Goal: Check status: Check status

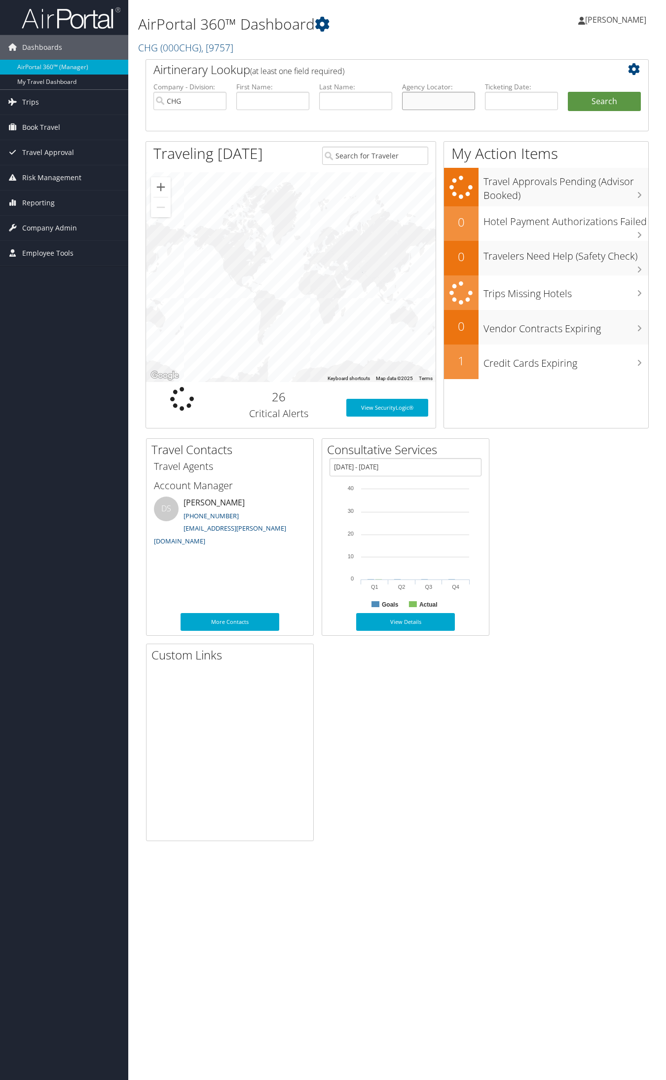
click at [437, 101] on input "text" at bounding box center [438, 101] width 73 height 18
paste input "NUBWPZ"
type input "NUBWPZ"
click at [568, 92] on button "Search" at bounding box center [604, 102] width 73 height 20
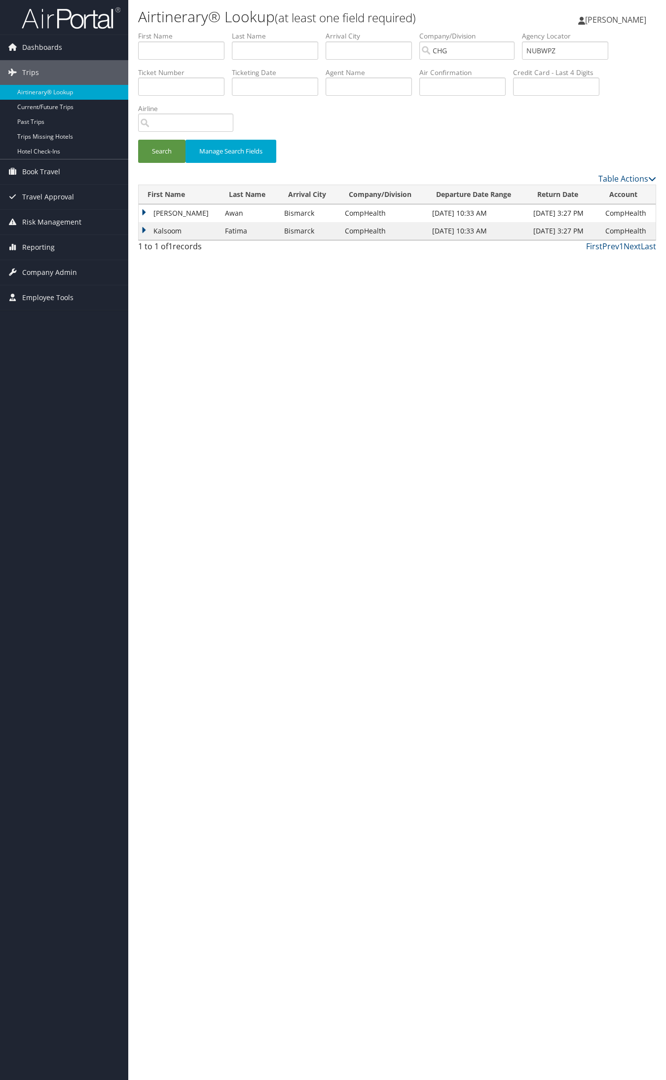
click at [177, 212] on td "Aftab" at bounding box center [179, 213] width 81 height 18
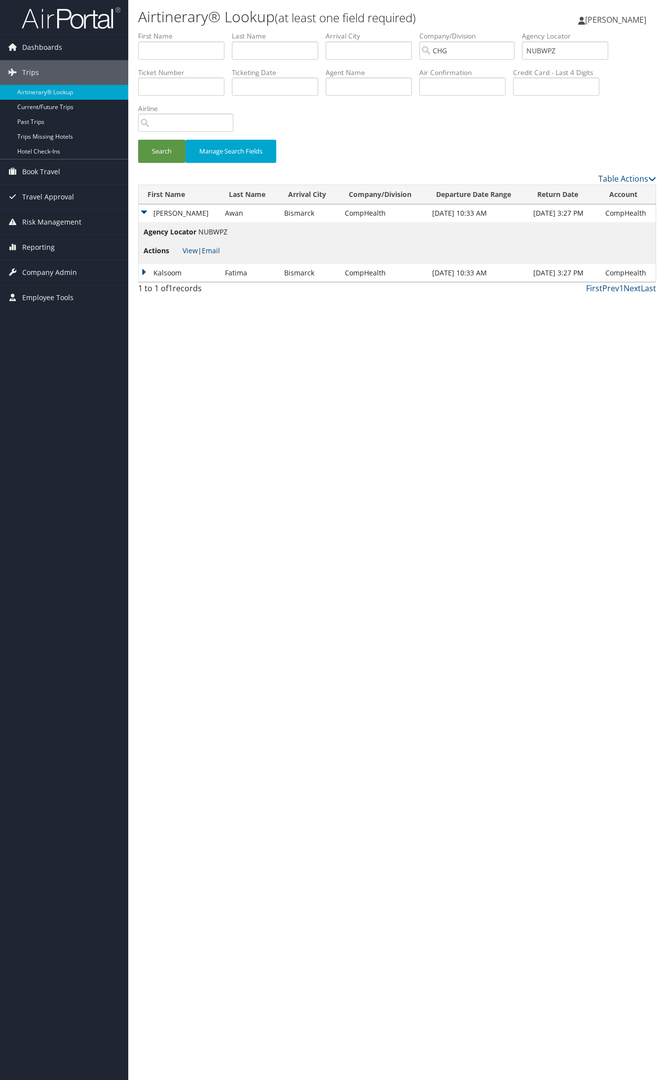
click at [197, 251] on span "View | Email" at bounding box center [202, 250] width 38 height 9
click at [195, 251] on link "View" at bounding box center [190, 250] width 15 height 9
click at [602, 47] on input "NUBWPZ" at bounding box center [565, 50] width 86 height 18
paste input "759396"
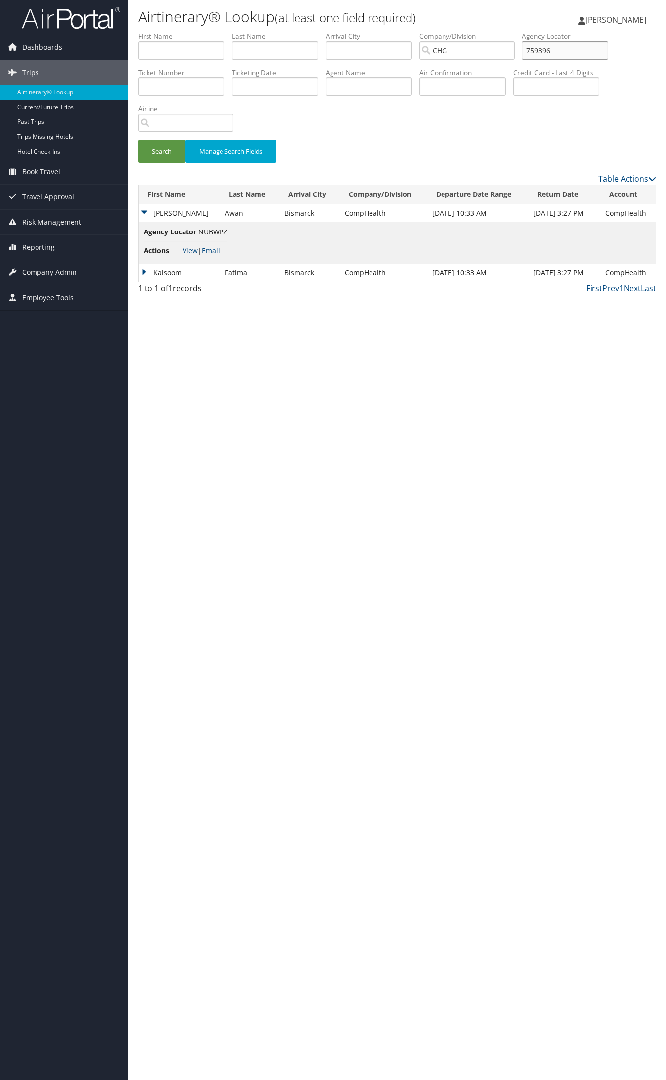
click at [138, 140] on button "Search" at bounding box center [161, 151] width 47 height 23
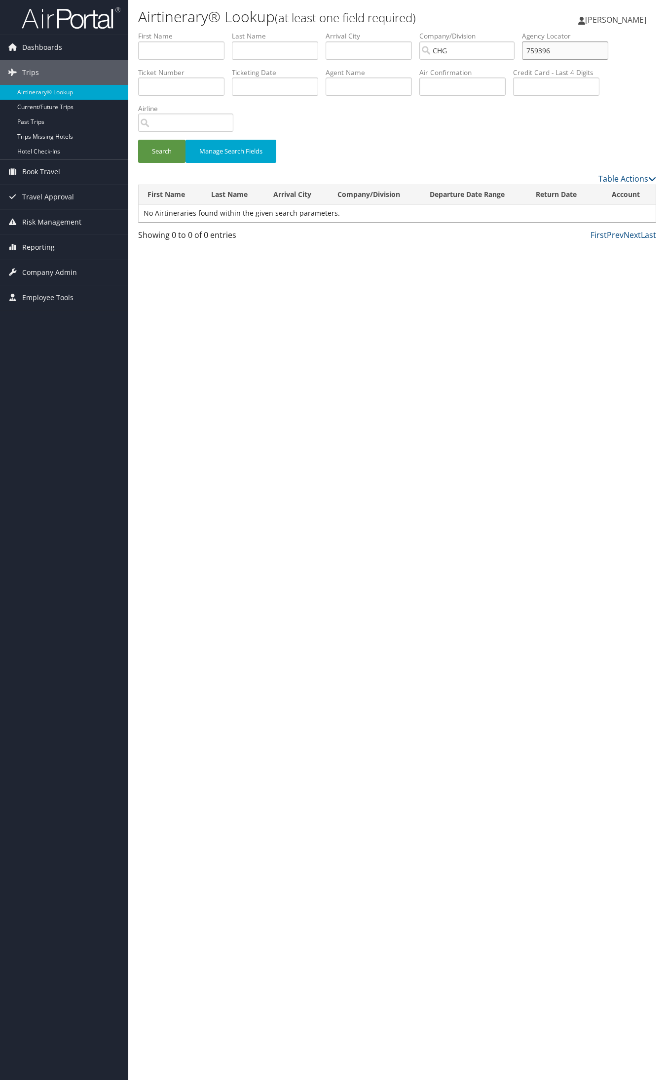
click at [559, 51] on input "759396" at bounding box center [565, 50] width 86 height 18
paste input "GCDALJ"
click at [138, 140] on button "Search" at bounding box center [161, 151] width 47 height 23
click at [553, 45] on input "GCDALJ" at bounding box center [565, 50] width 86 height 18
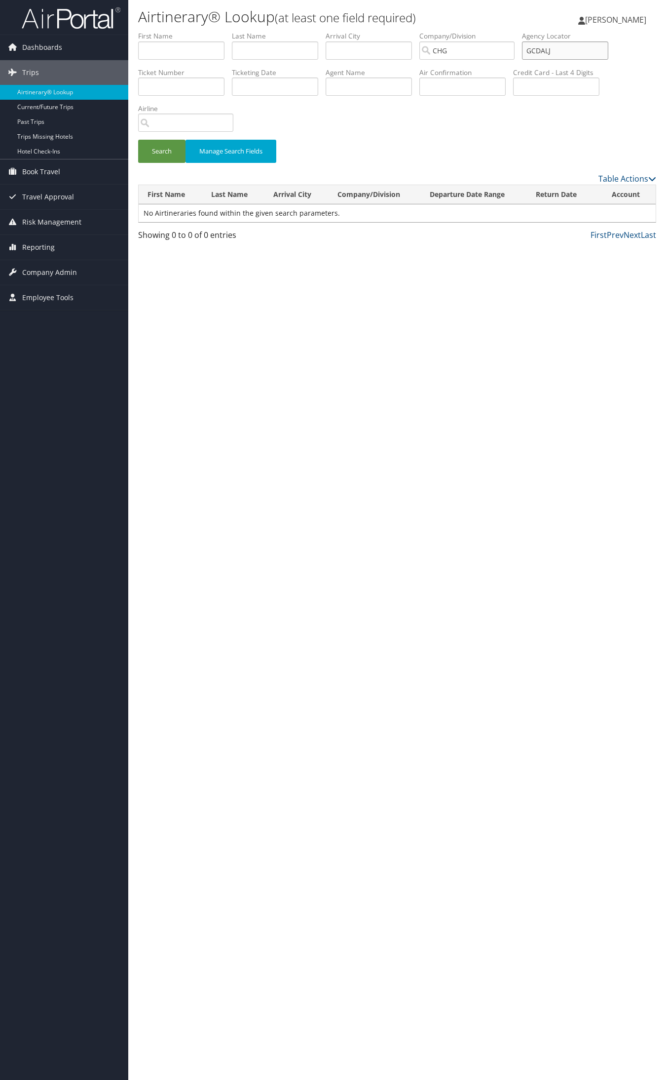
click at [558, 50] on input "GCDALJ" at bounding box center [565, 50] width 86 height 18
click at [554, 53] on input "GCDALJ" at bounding box center [565, 50] width 86 height 18
type input "GCDALJ"
click at [138, 140] on button "Search" at bounding box center [161, 151] width 47 height 23
click at [164, 209] on td "Eric" at bounding box center [178, 213] width 78 height 18
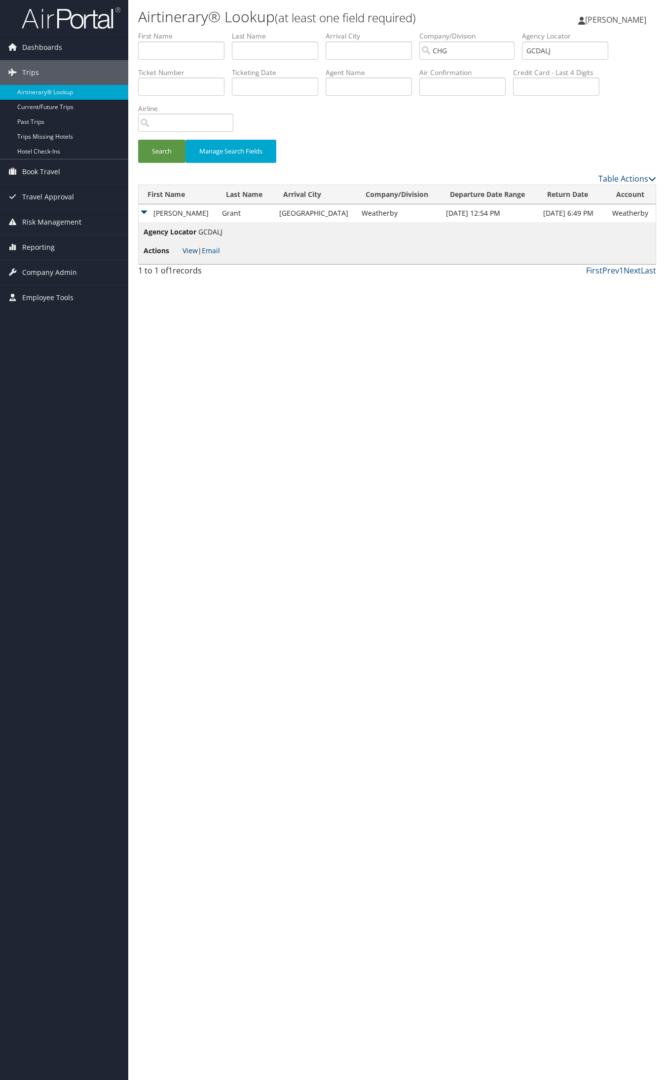
click at [195, 247] on link "View" at bounding box center [190, 250] width 15 height 9
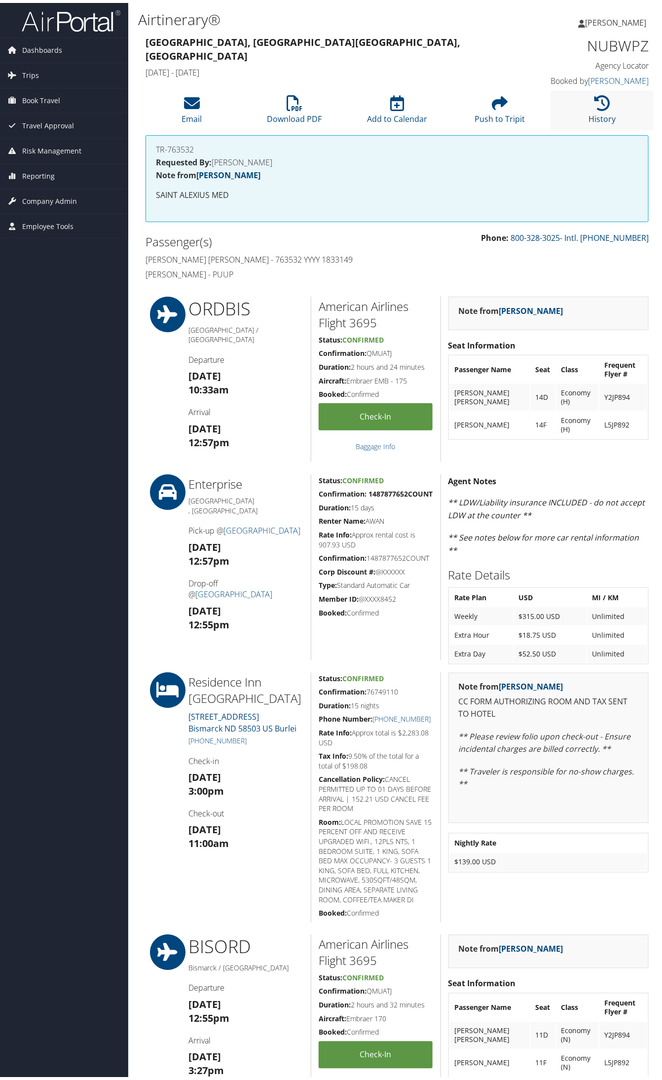
click at [578, 109] on li "History" at bounding box center [602, 107] width 103 height 40
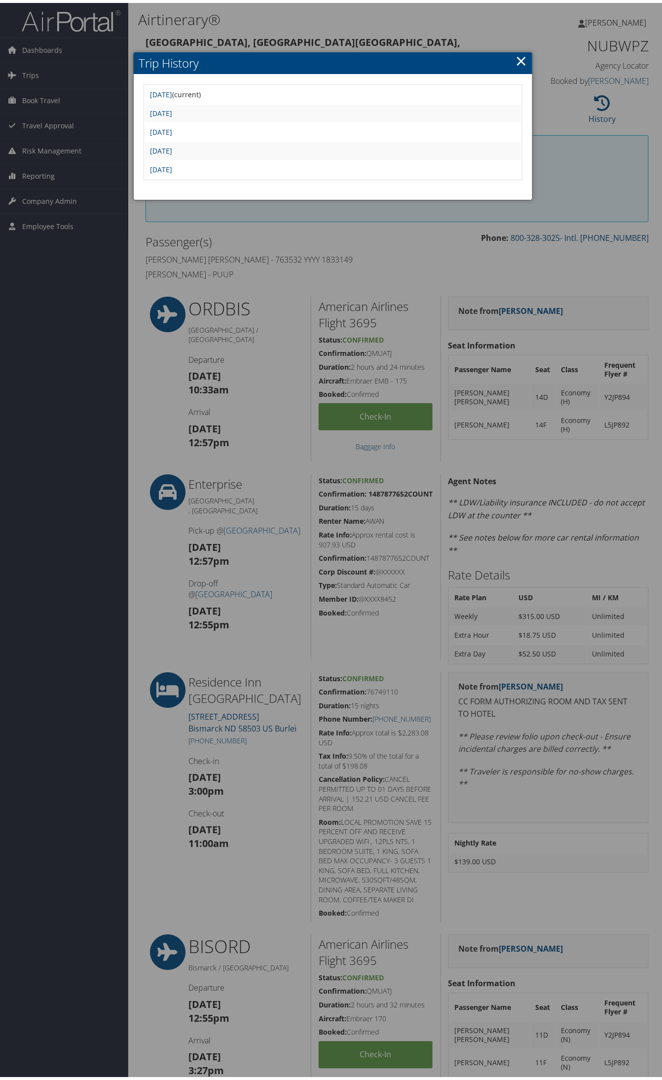
click at [516, 59] on link "×" at bounding box center [521, 58] width 11 height 20
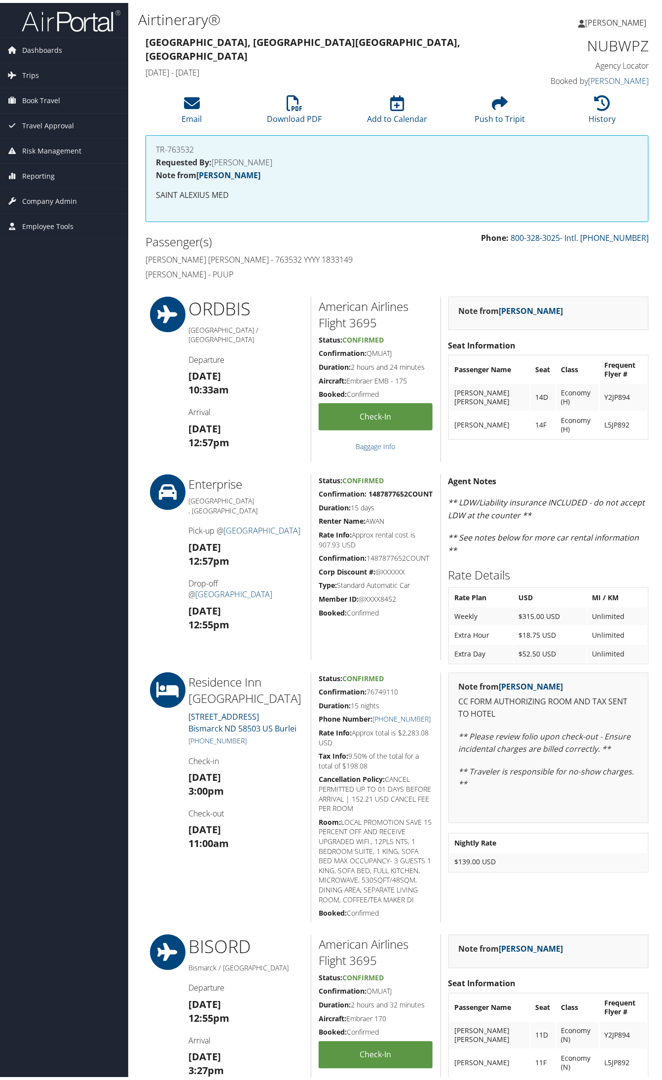
drag, startPoint x: 240, startPoint y: 270, endPoint x: 126, endPoint y: 270, distance: 113.5
click at [126, 270] on div "Dashboards AirPortal 360™ (Manager) My Travel Dashboard Trips Airtinerary® Look…" at bounding box center [333, 845] width 666 height 1691
copy h4 "Kalsoom Fatima - PUUP"
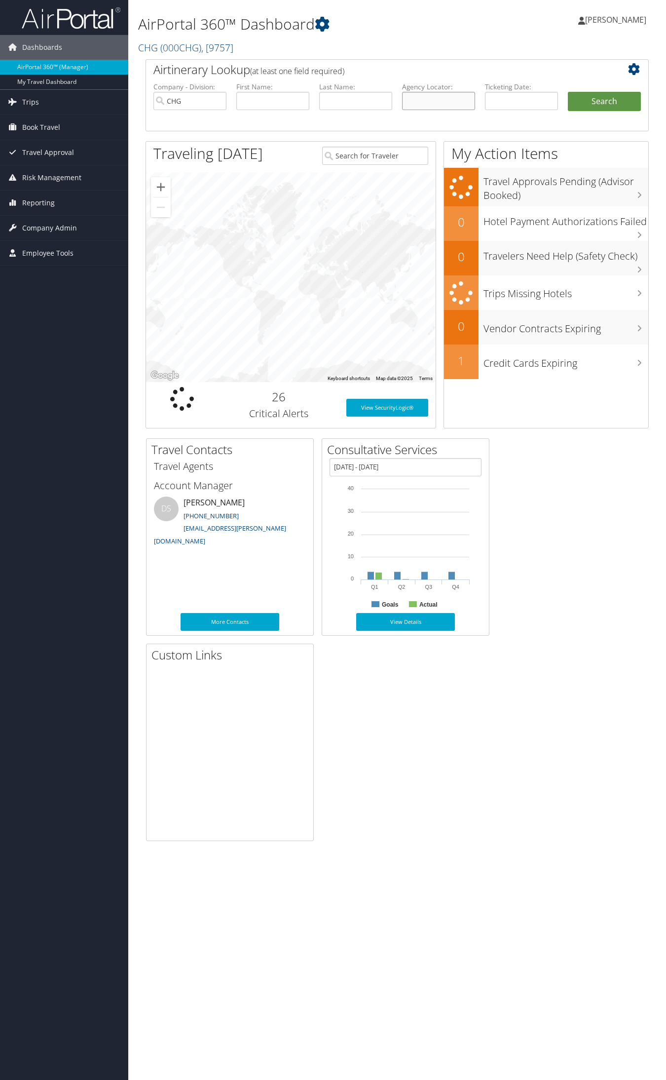
click at [442, 95] on input "text" at bounding box center [438, 101] width 73 height 18
paste input "MSRXIN"
type input "MSRXIN"
click at [568, 92] on button "Search" at bounding box center [604, 102] width 73 height 20
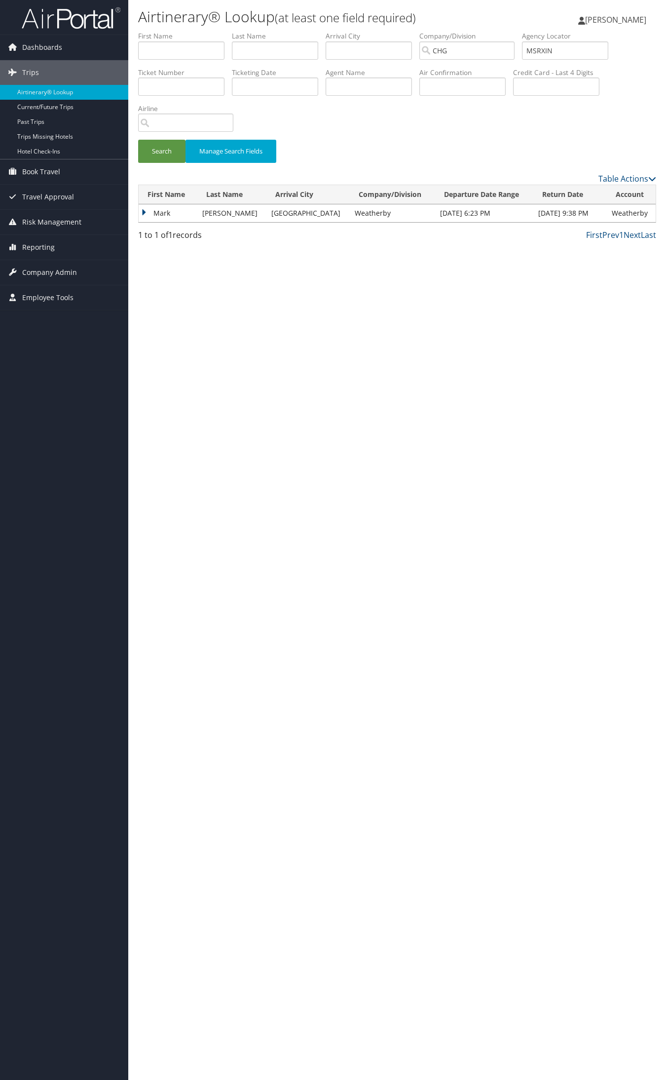
click at [159, 213] on td "Mark" at bounding box center [168, 213] width 59 height 18
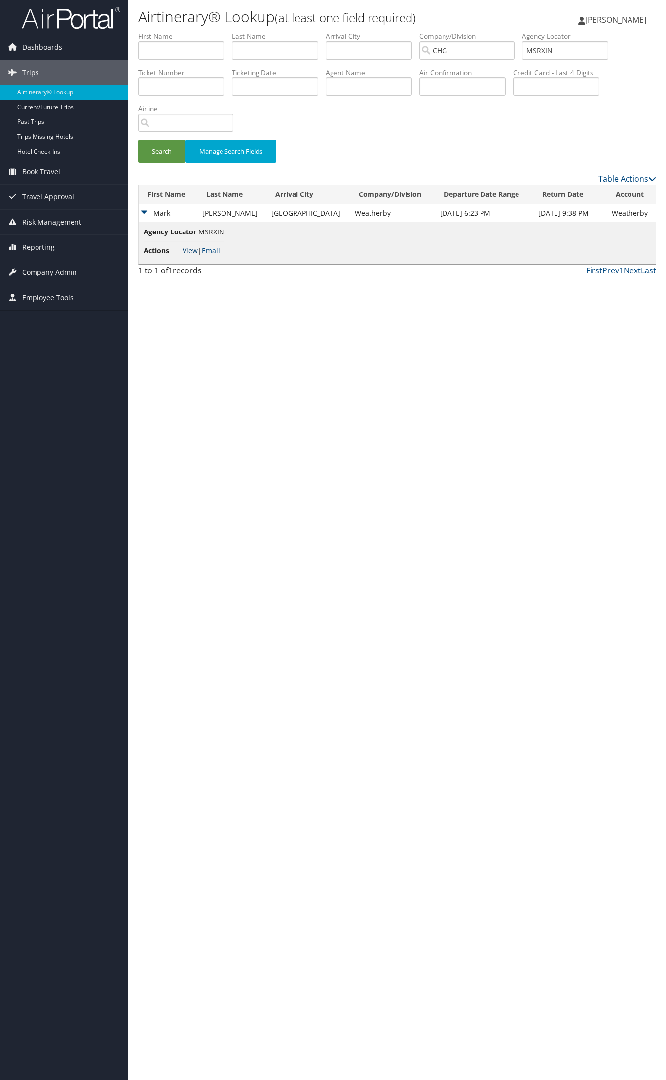
click at [183, 248] on link "View" at bounding box center [190, 250] width 15 height 9
click at [564, 53] on input "MSRXIN" at bounding box center [565, 50] width 86 height 18
paste input "NFCXUK"
click at [553, 50] on input "NFCXUK" at bounding box center [565, 50] width 86 height 18
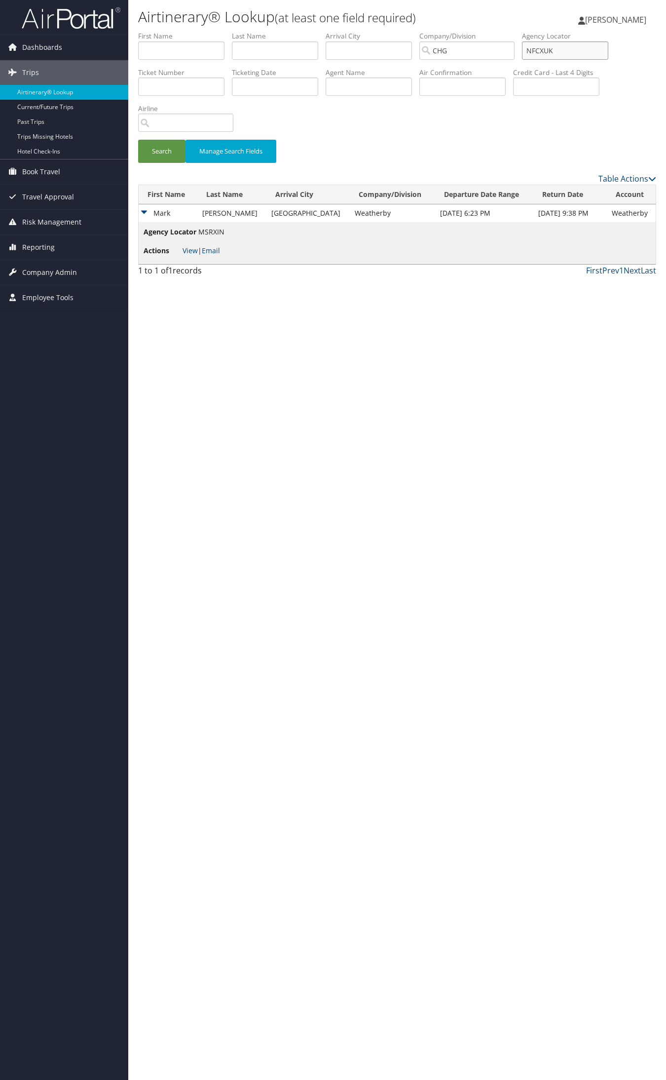
click at [555, 53] on input "NFCXUK" at bounding box center [565, 50] width 86 height 18
click at [138, 140] on button "Search" at bounding box center [161, 151] width 47 height 23
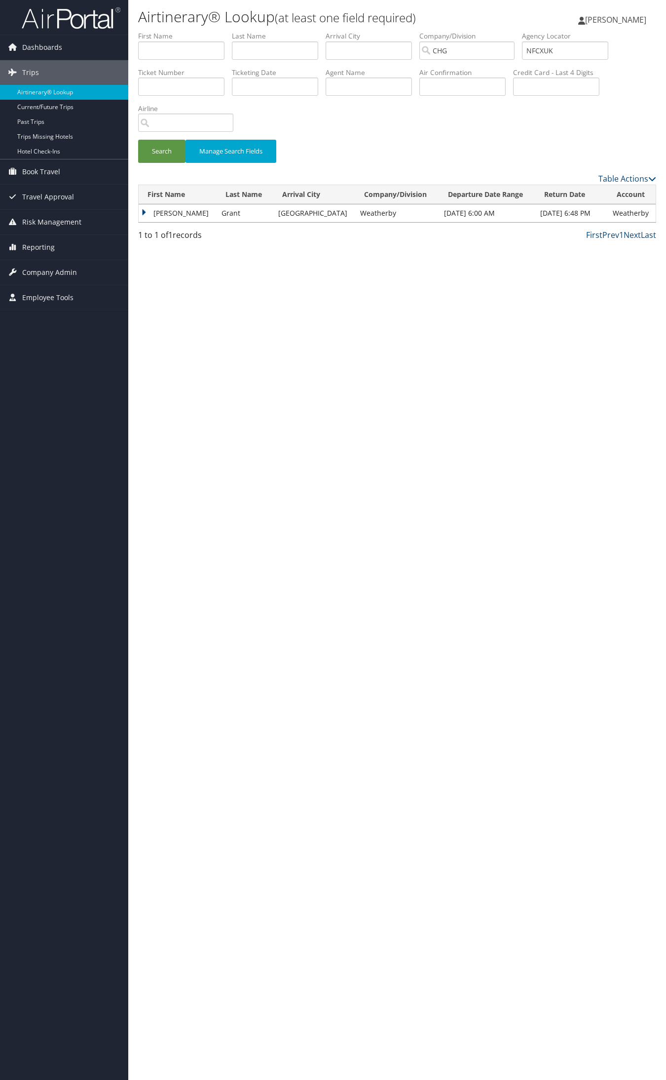
click at [155, 210] on td "Eric" at bounding box center [178, 213] width 78 height 18
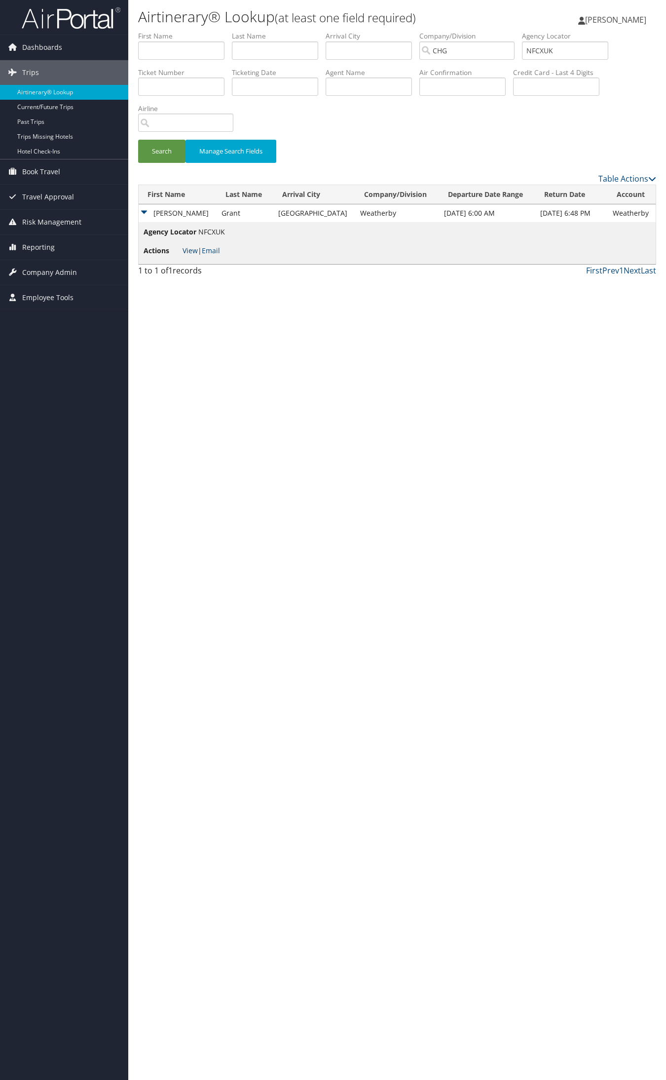
click at [188, 252] on link "View" at bounding box center [190, 250] width 15 height 9
click at [559, 48] on input "NFCXUK" at bounding box center [565, 50] width 86 height 18
paste input "SWCHYF"
click at [556, 48] on input "SWCHYF" at bounding box center [565, 50] width 86 height 18
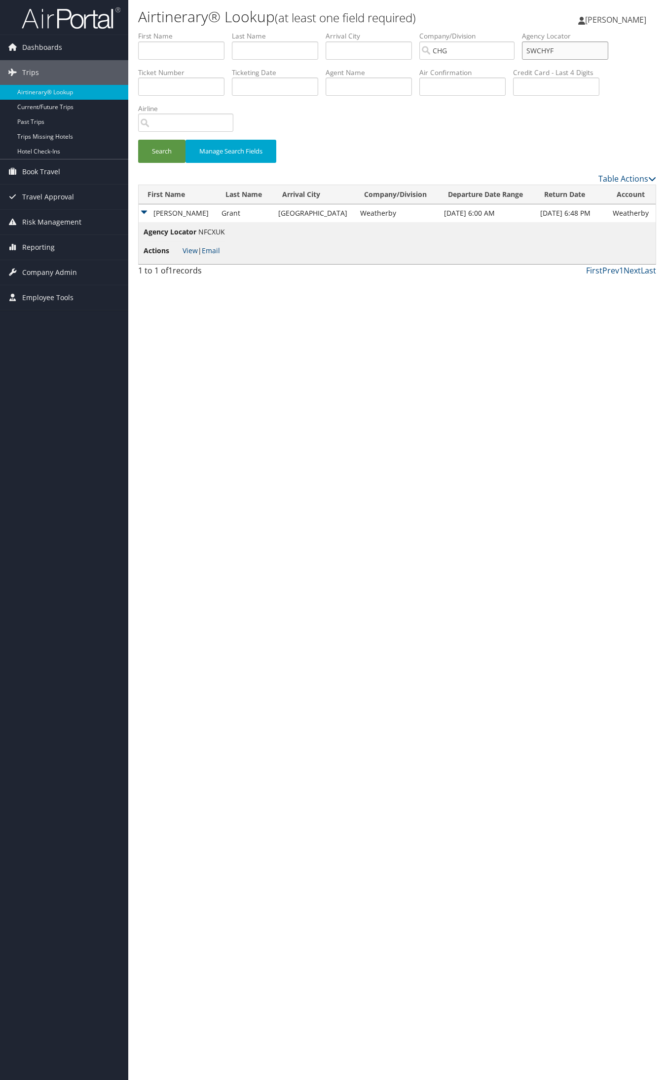
type input "SWCHYF"
click at [138, 140] on button "Search" at bounding box center [161, 151] width 47 height 23
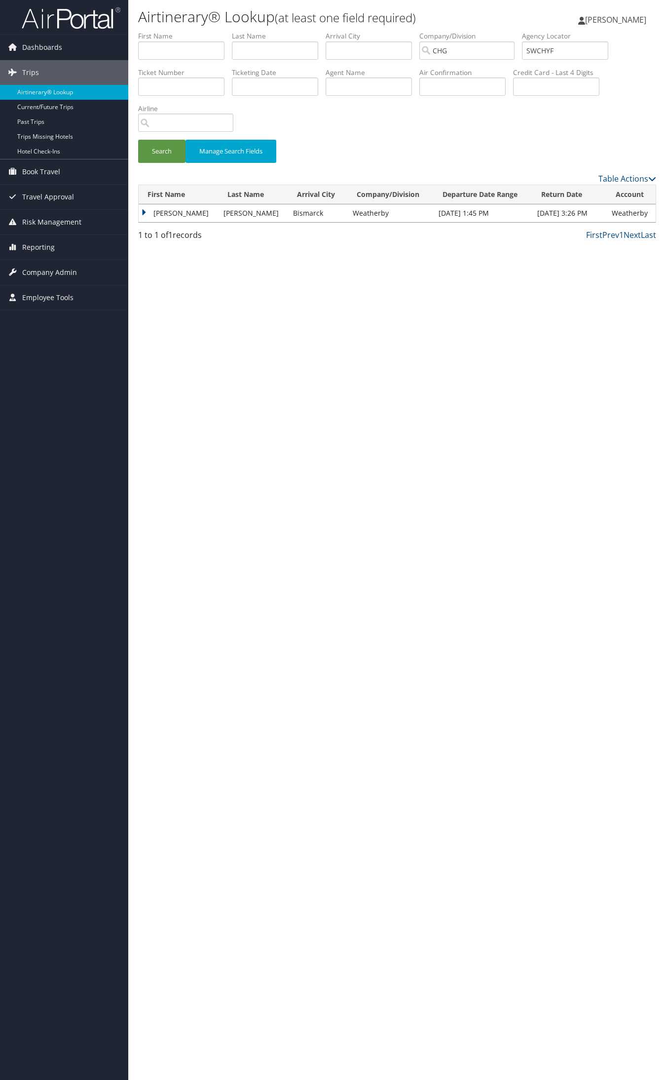
click at [169, 203] on th "First Name" at bounding box center [179, 194] width 80 height 19
click at [168, 209] on td "Jasmin" at bounding box center [179, 213] width 80 height 18
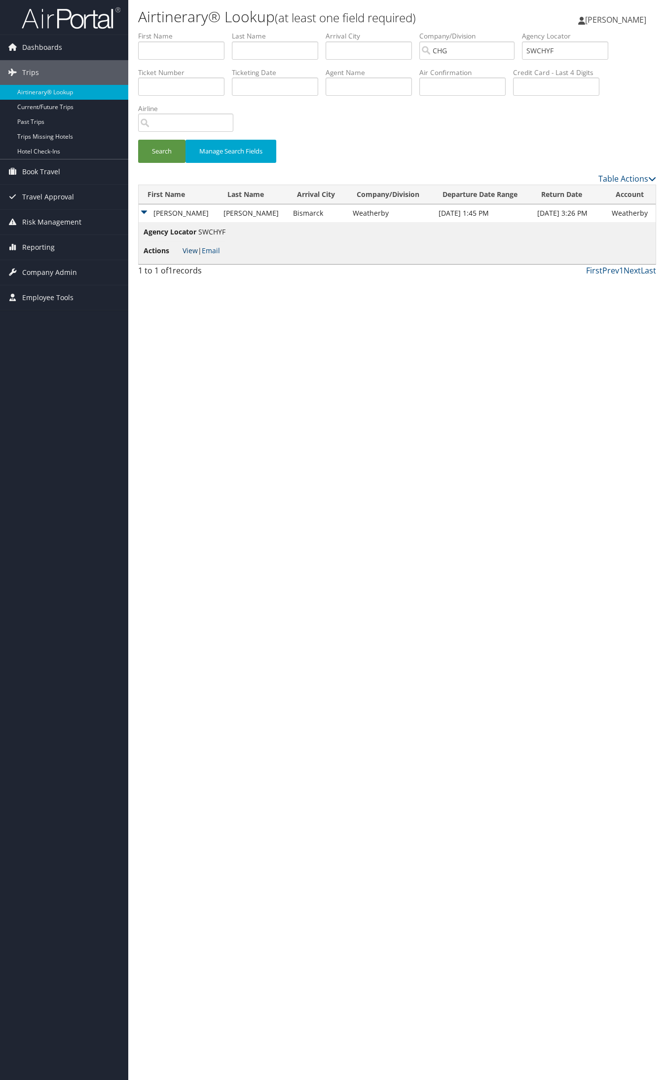
click at [190, 250] on link "View" at bounding box center [190, 250] width 15 height 9
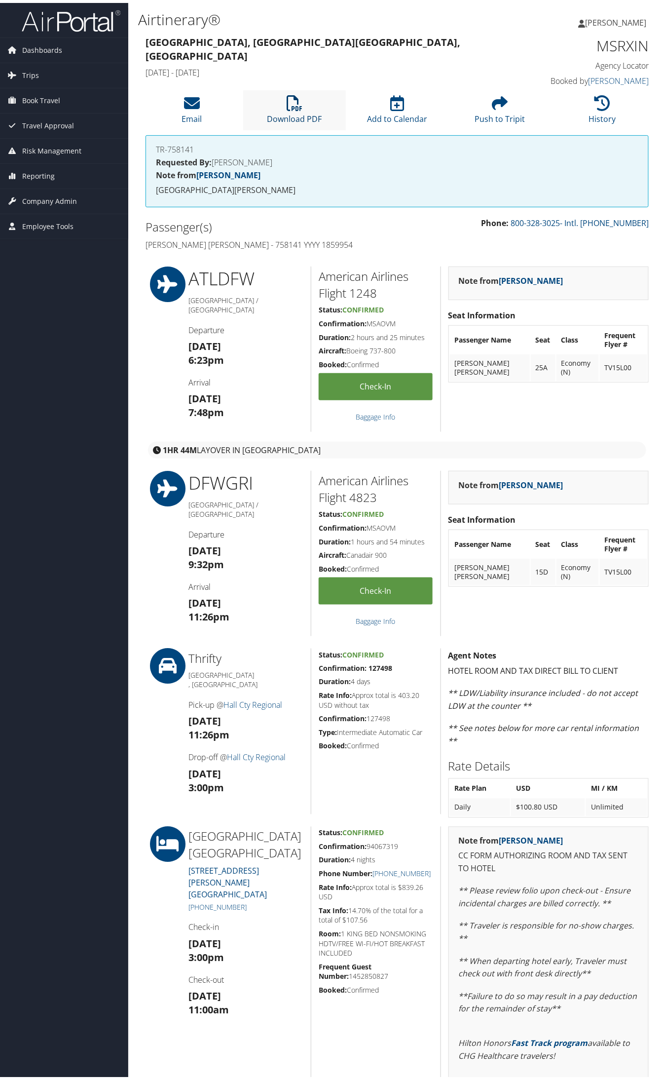
click at [284, 110] on link "Download PDF" at bounding box center [294, 110] width 55 height 24
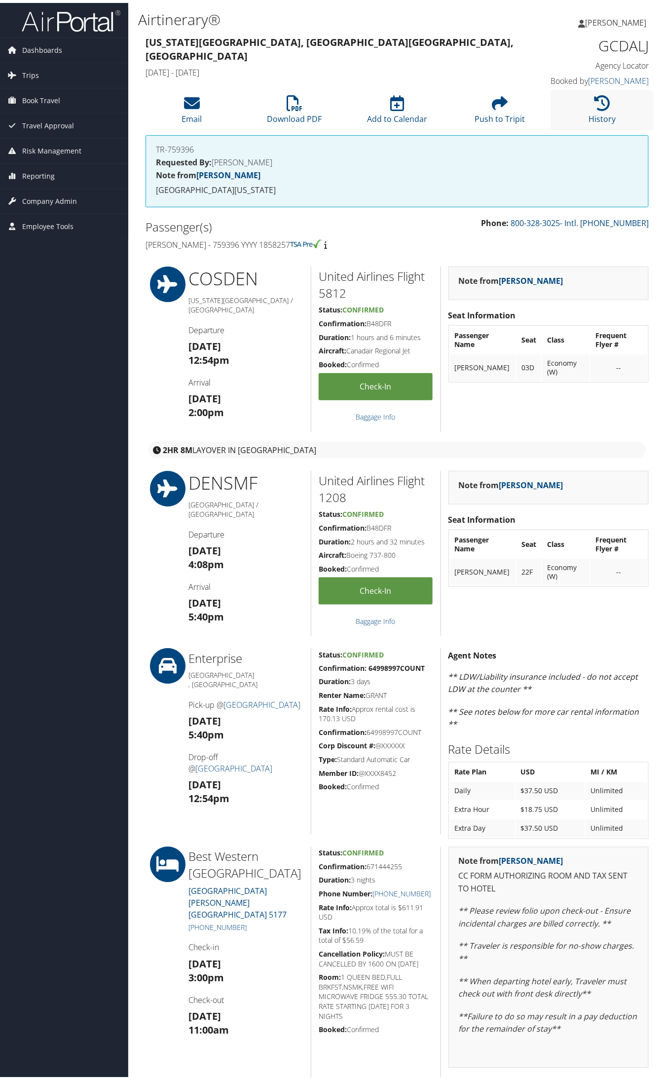
click at [588, 102] on li "History" at bounding box center [602, 107] width 103 height 40
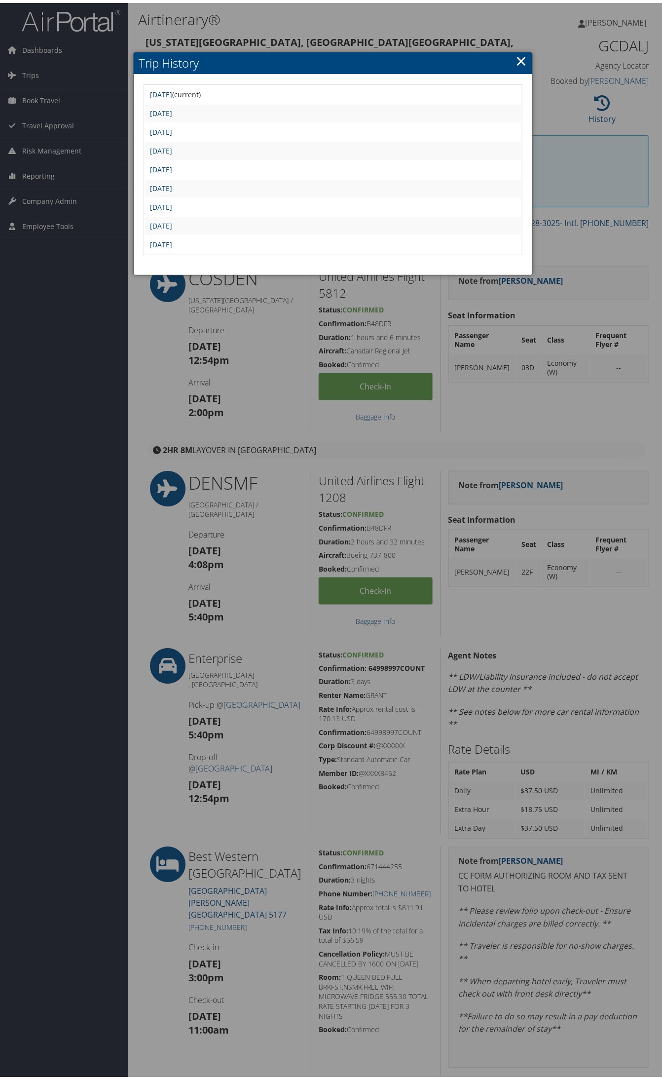
click at [516, 56] on link "×" at bounding box center [521, 58] width 11 height 20
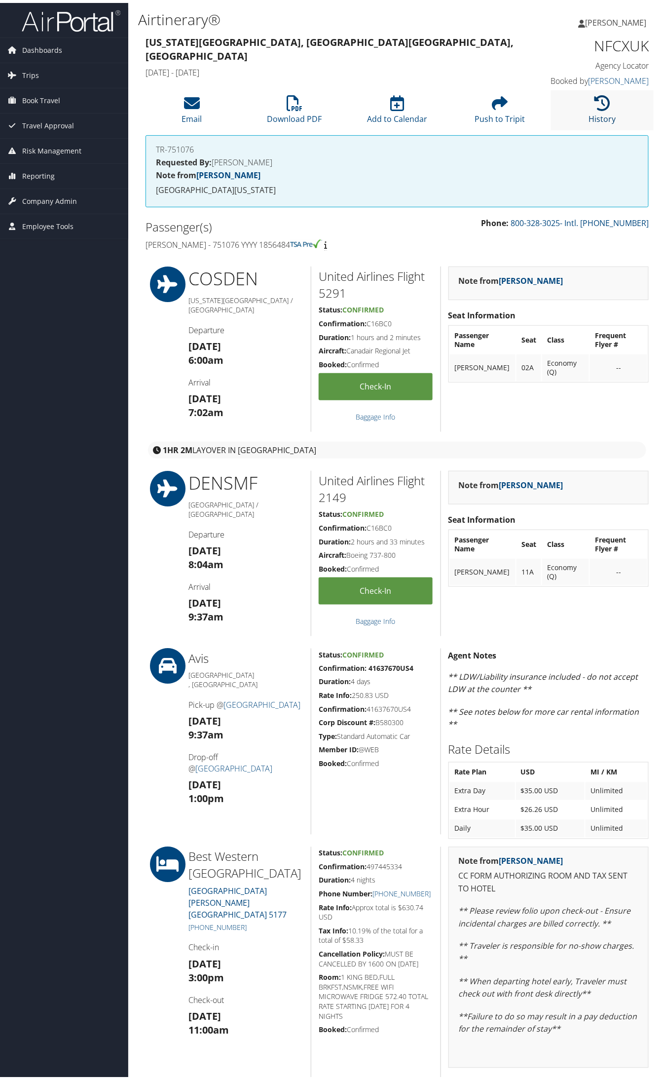
click at [600, 108] on icon at bounding box center [603, 100] width 16 height 16
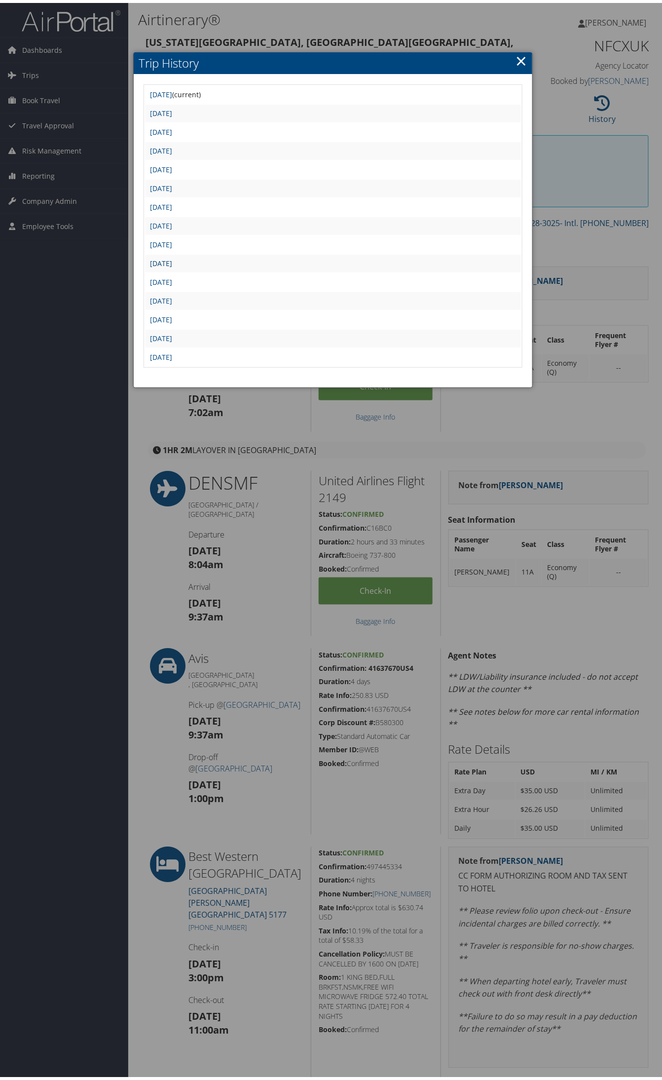
click at [171, 257] on link "Mon Sep 8 17:30:18 MDT 2025" at bounding box center [161, 260] width 22 height 9
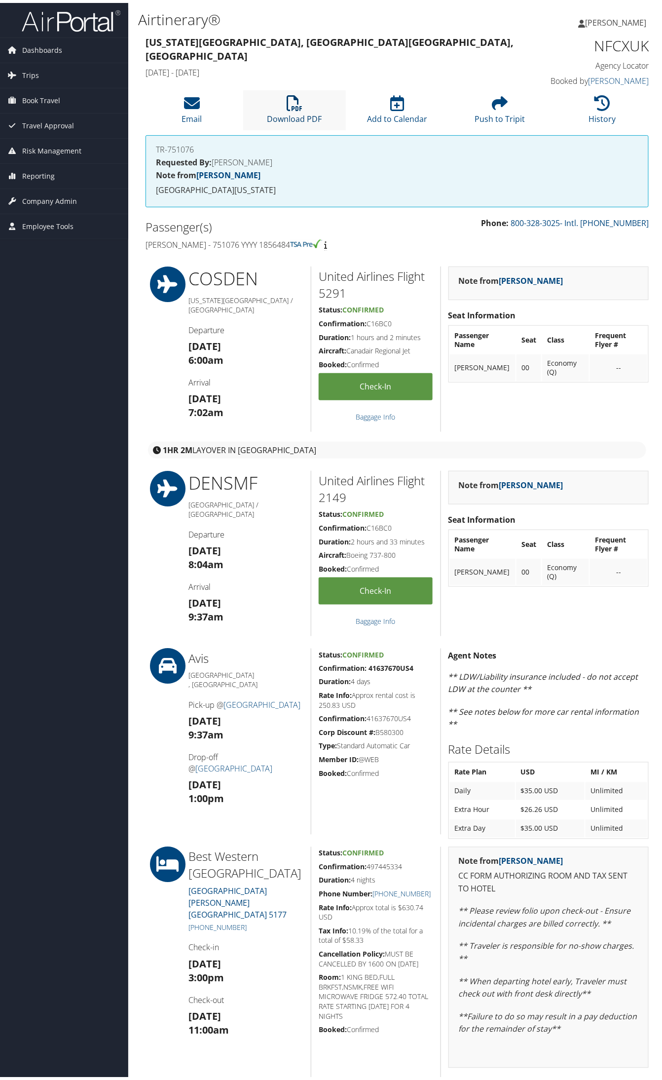
click at [317, 110] on link "Download PDF" at bounding box center [294, 110] width 55 height 24
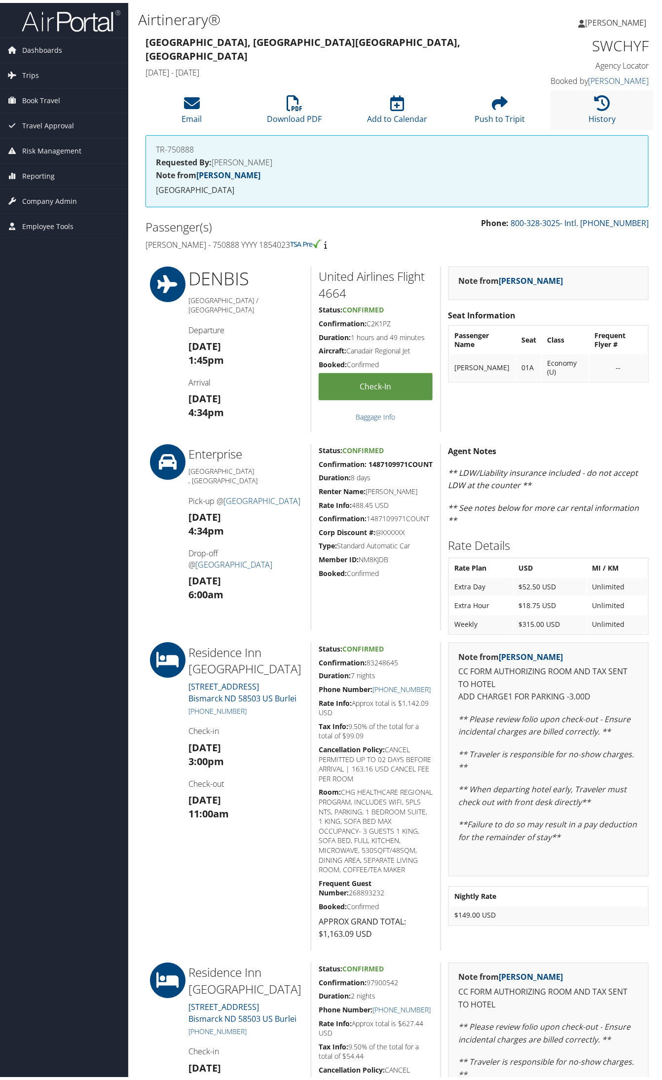
click at [573, 119] on li "History" at bounding box center [602, 107] width 103 height 40
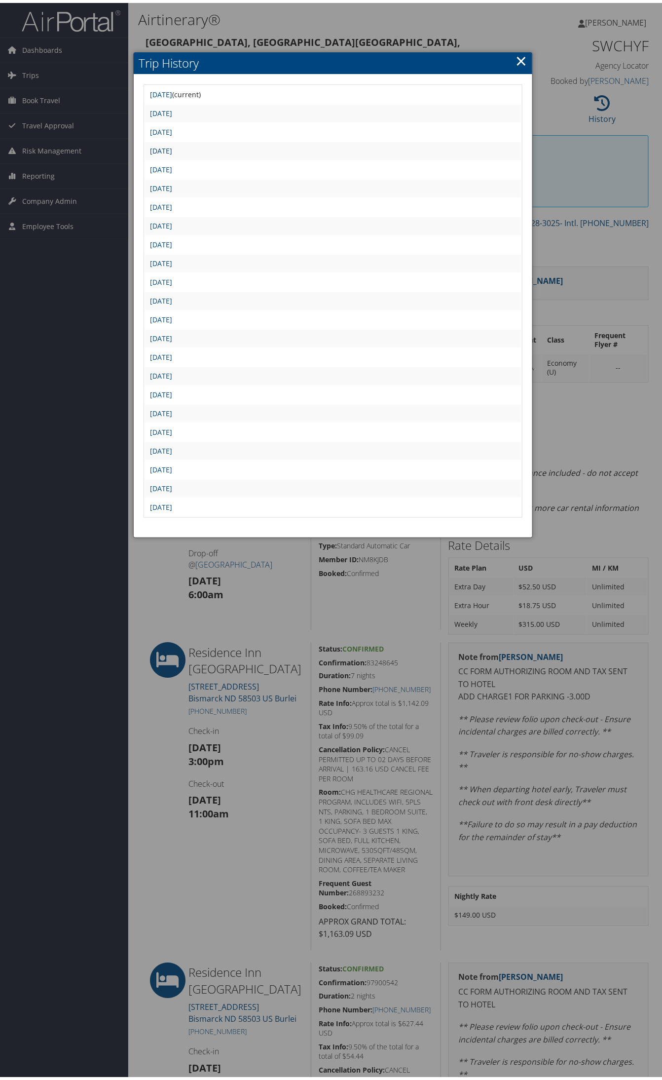
click at [172, 147] on link "Sun Sep 21 19:00:13 MDT 2025" at bounding box center [161, 147] width 22 height 9
